Goal: Check status: Check status

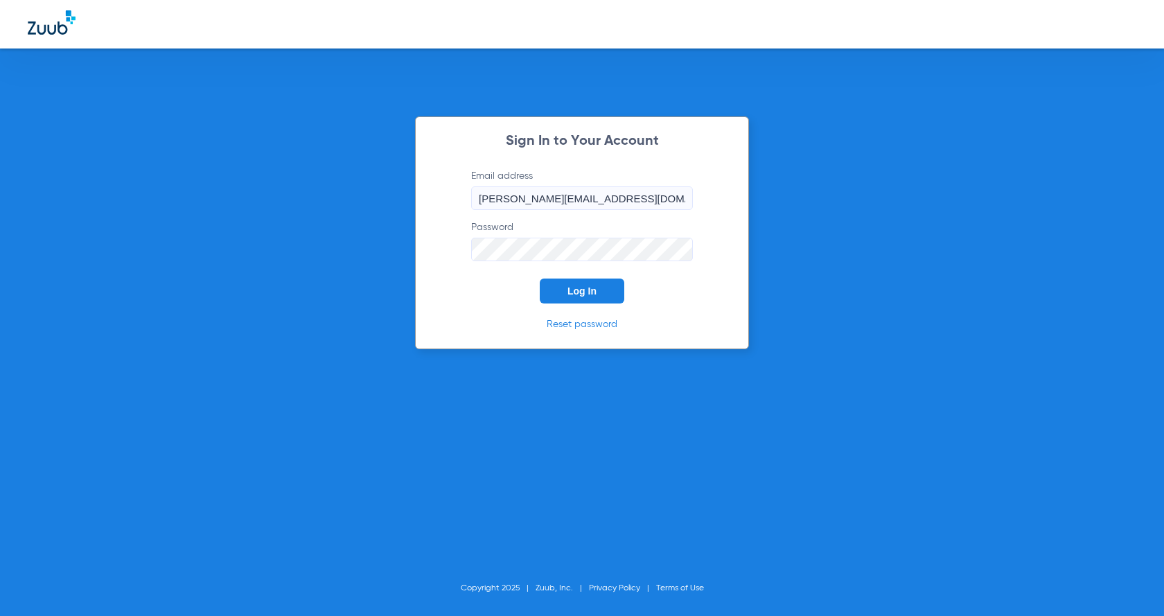
click at [613, 293] on button "Log In" at bounding box center [582, 291] width 85 height 25
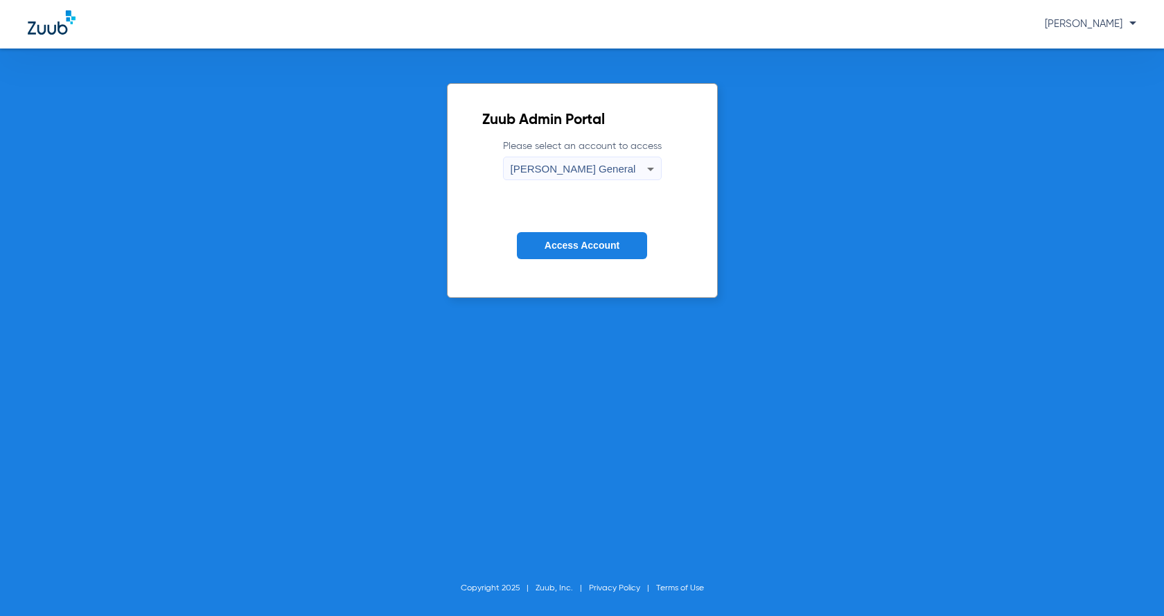
click at [615, 249] on span "Access Account" at bounding box center [582, 245] width 75 height 11
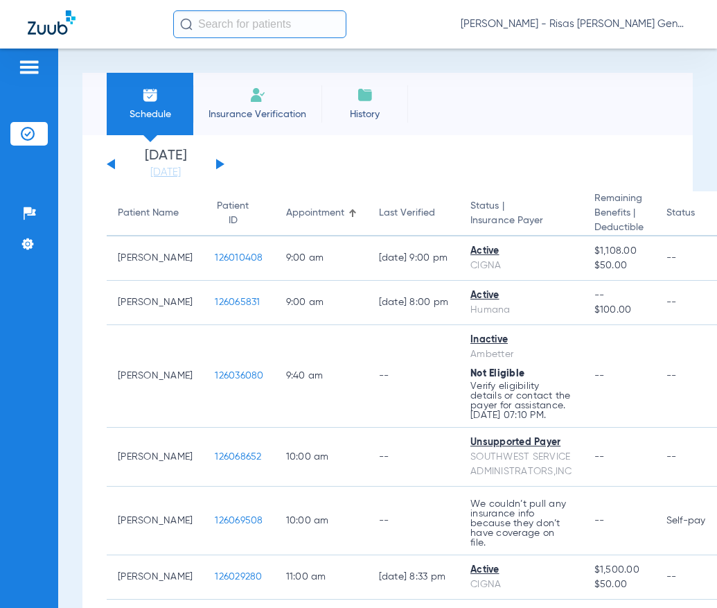
click at [262, 21] on input "text" at bounding box center [259, 24] width 173 height 28
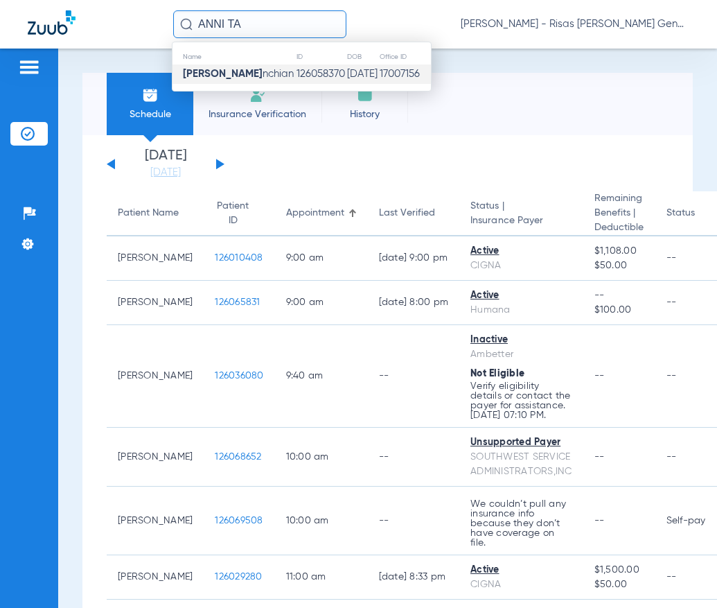
type input "ANNI TA"
click at [357, 70] on td "[DATE]" at bounding box center [362, 73] width 33 height 19
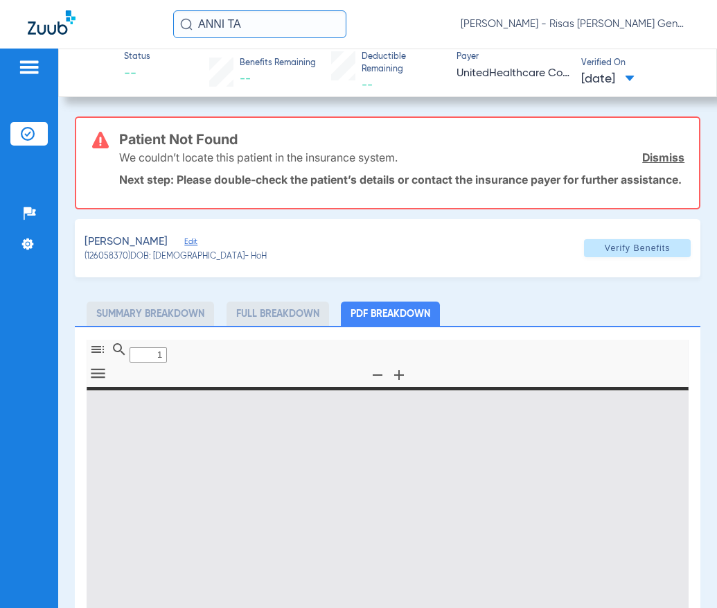
type input "0"
select select "page-width"
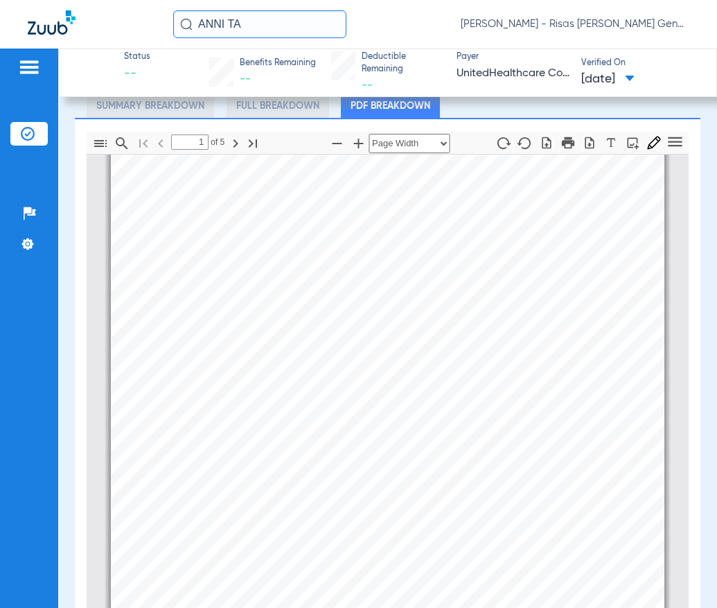
scroll to position [76, 0]
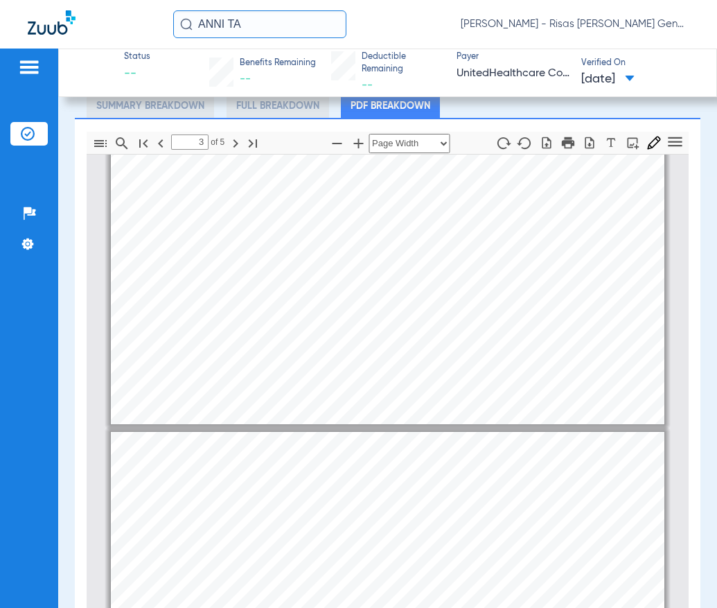
type input "4"
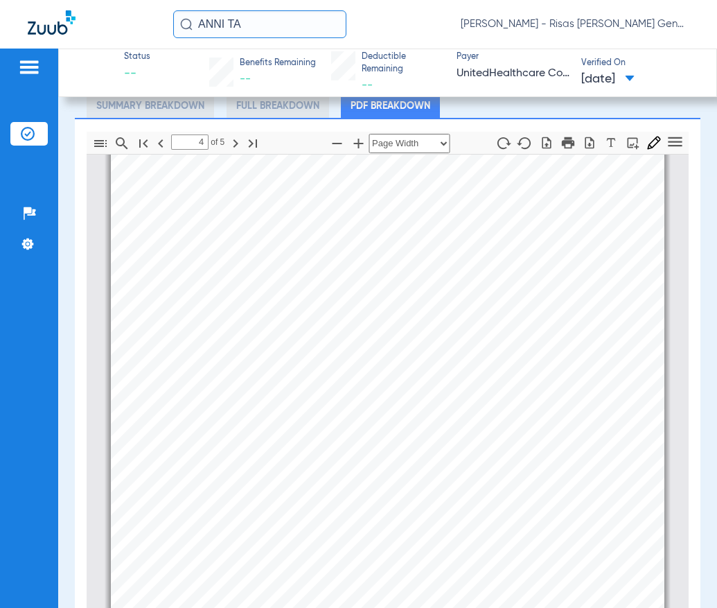
scroll to position [2501, 0]
